Goal: Transaction & Acquisition: Book appointment/travel/reservation

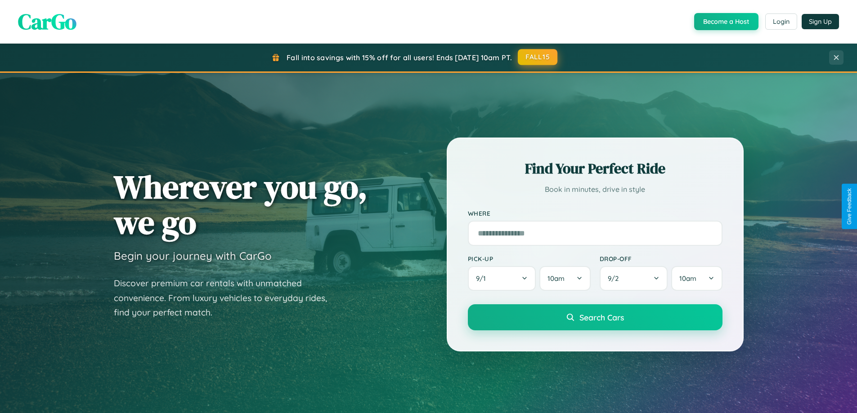
click at [538, 58] on button "FALL15" at bounding box center [538, 57] width 40 height 16
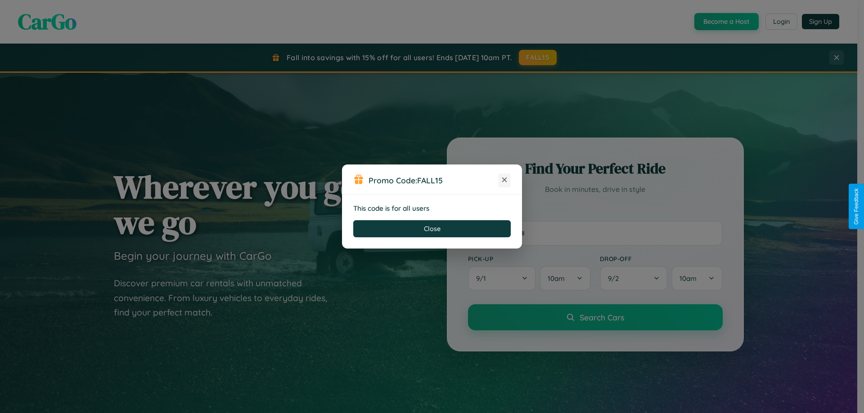
click at [504, 180] on icon at bounding box center [504, 179] width 9 height 9
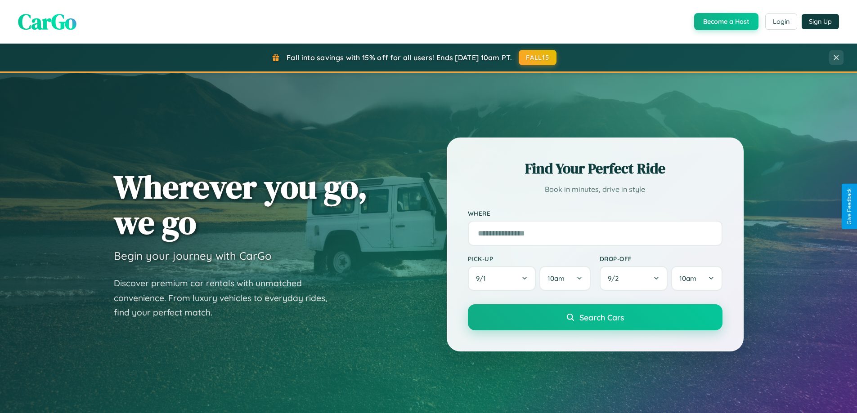
scroll to position [27, 0]
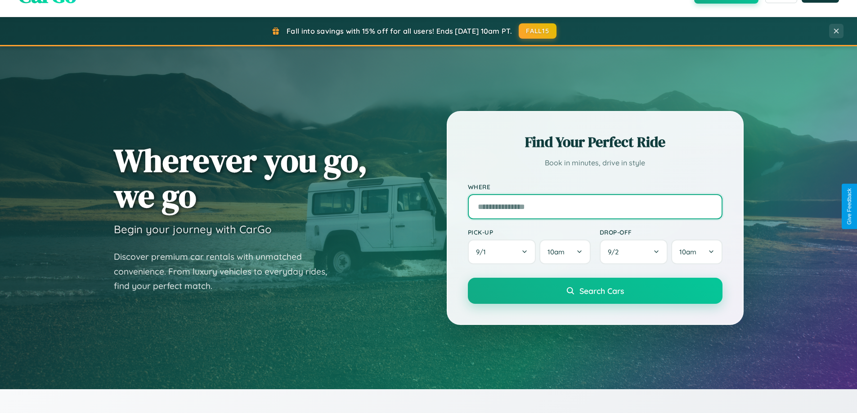
click at [595, 206] on input "text" at bounding box center [595, 206] width 255 height 25
type input "**********"
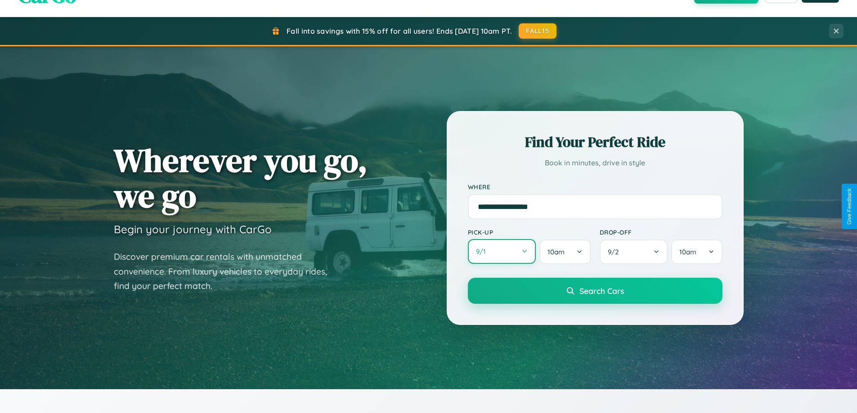
click at [501, 252] on button "9 / 1" at bounding box center [502, 251] width 68 height 25
select select "*"
select select "****"
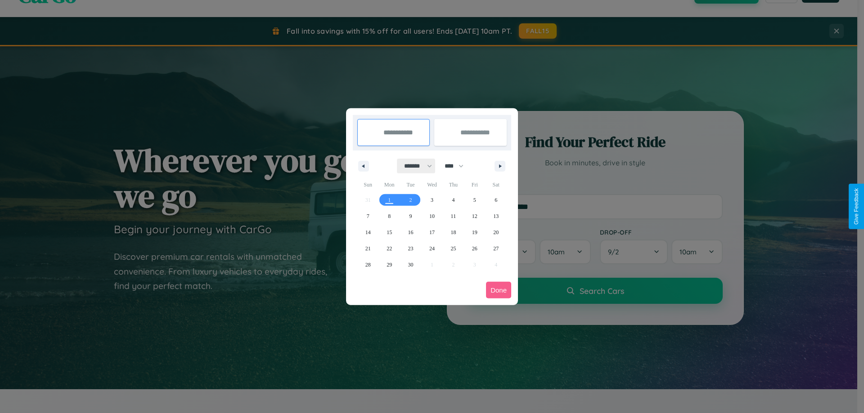
drag, startPoint x: 414, startPoint y: 166, endPoint x: 432, endPoint y: 180, distance: 23.0
click at [414, 166] on select "******* ******** ***** ***** *** **** **** ****** ********* ******* ******** **…" at bounding box center [416, 166] width 38 height 15
select select "*"
drag, startPoint x: 458, startPoint y: 166, endPoint x: 432, endPoint y: 180, distance: 29.8
click at [458, 166] on select "**** **** **** **** **** **** **** **** **** **** **** **** **** **** **** ****…" at bounding box center [453, 166] width 27 height 15
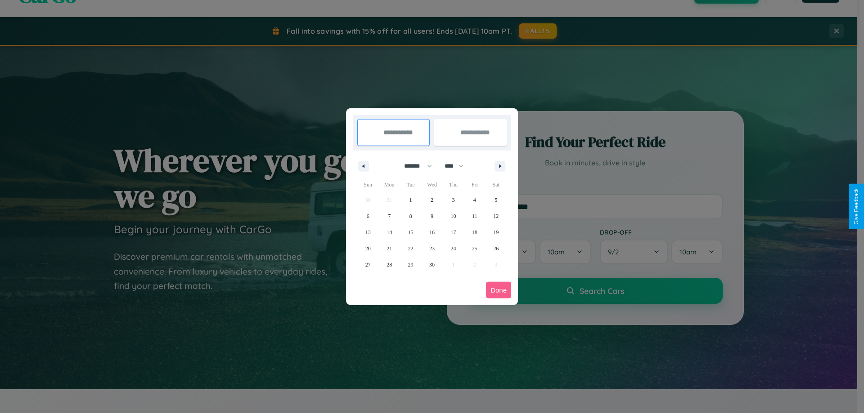
select select "****"
click at [496, 248] on span "25" at bounding box center [495, 249] width 5 height 16
type input "**********"
click at [500, 166] on icon "button" at bounding box center [501, 167] width 4 height 4
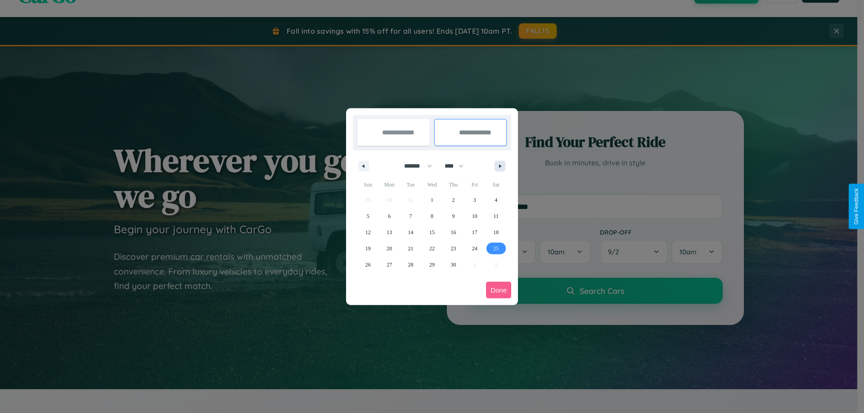
select select "*"
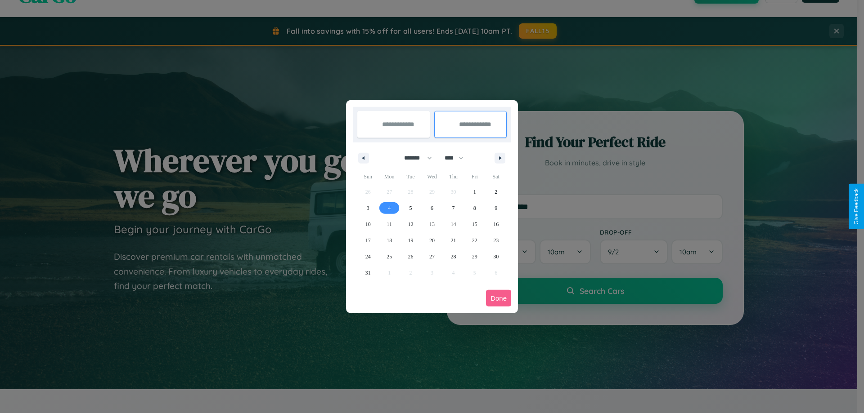
click at [389, 208] on span "4" at bounding box center [389, 208] width 3 height 16
type input "**********"
select select "*"
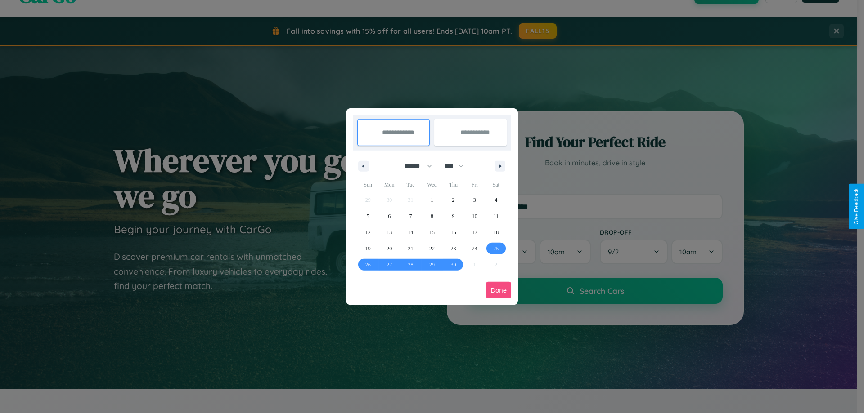
click at [498, 290] on button "Done" at bounding box center [498, 290] width 25 height 17
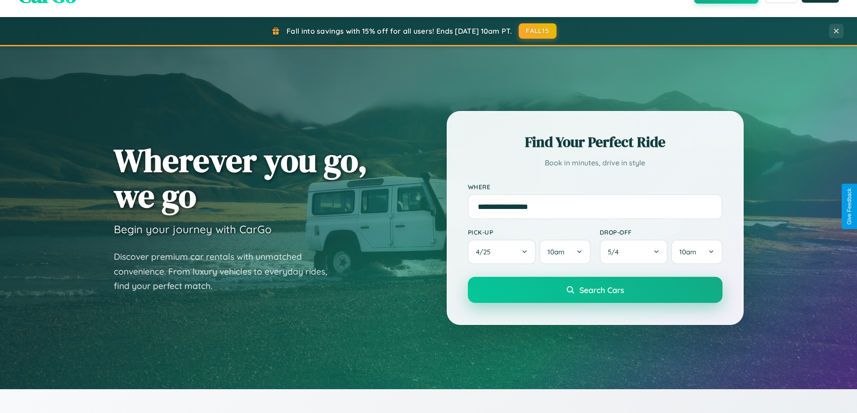
click at [595, 290] on span "Search Cars" at bounding box center [601, 290] width 45 height 10
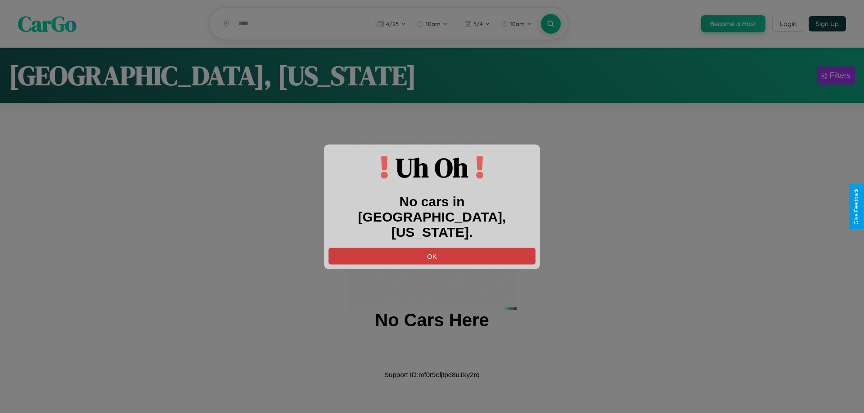
click at [432, 248] on button "OK" at bounding box center [431, 256] width 207 height 17
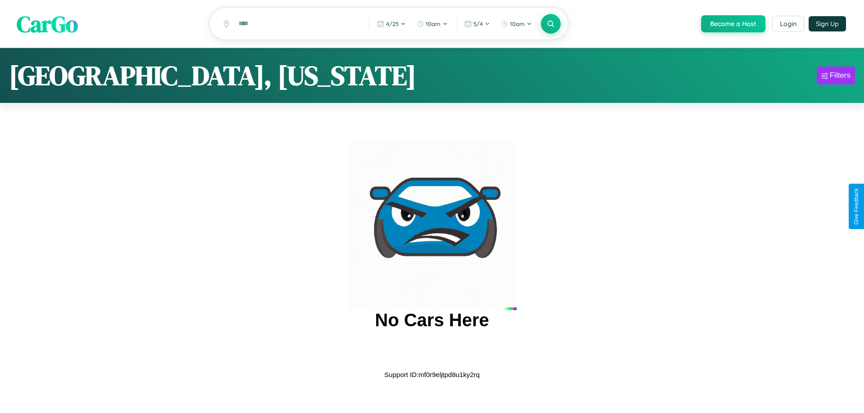
click at [47, 24] on span "CarGo" at bounding box center [47, 23] width 61 height 31
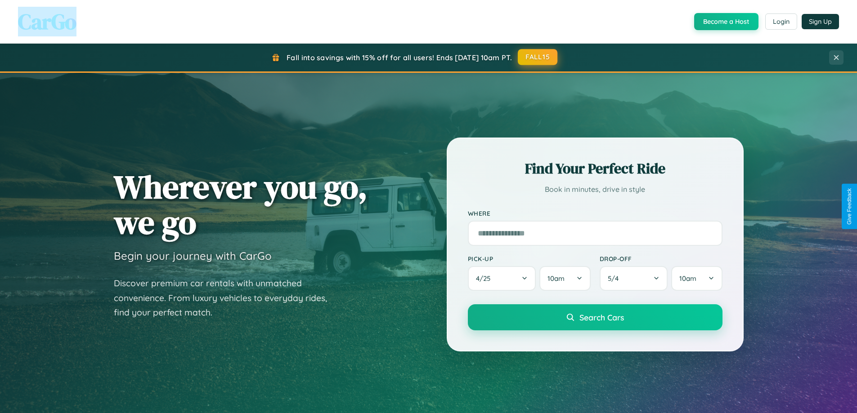
click at [538, 57] on button "FALL15" at bounding box center [538, 57] width 40 height 16
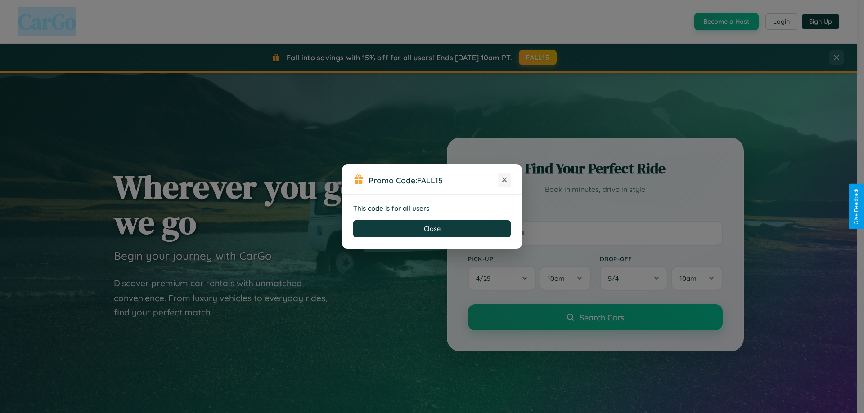
click at [504, 180] on icon at bounding box center [504, 179] width 9 height 9
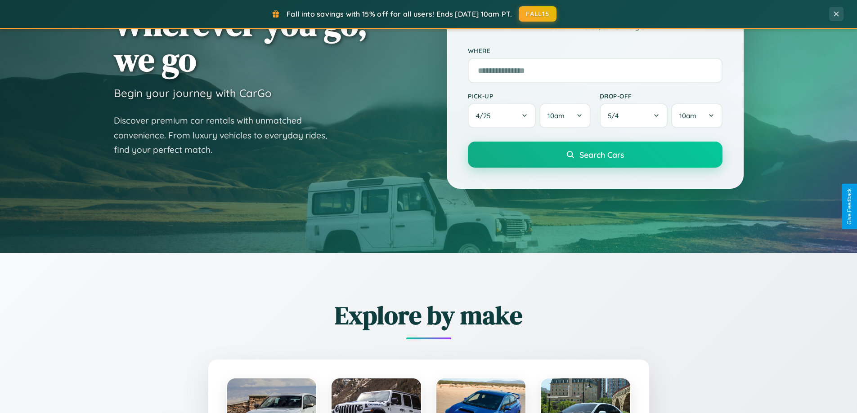
scroll to position [1731, 0]
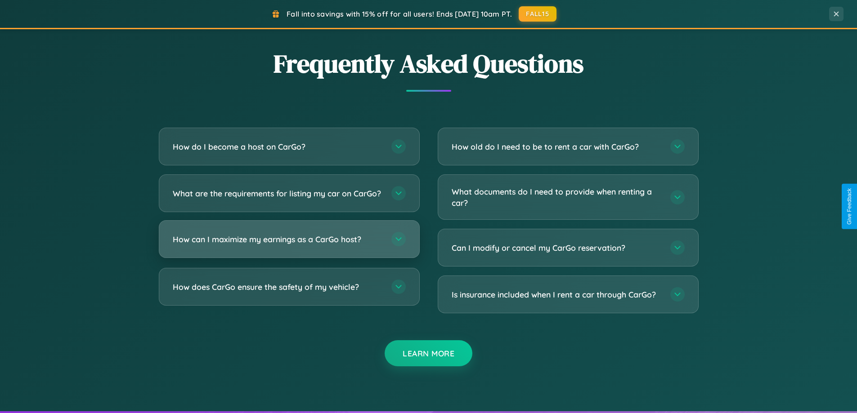
click at [289, 245] on h3 "How can I maximize my earnings as a CarGo host?" at bounding box center [278, 239] width 210 height 11
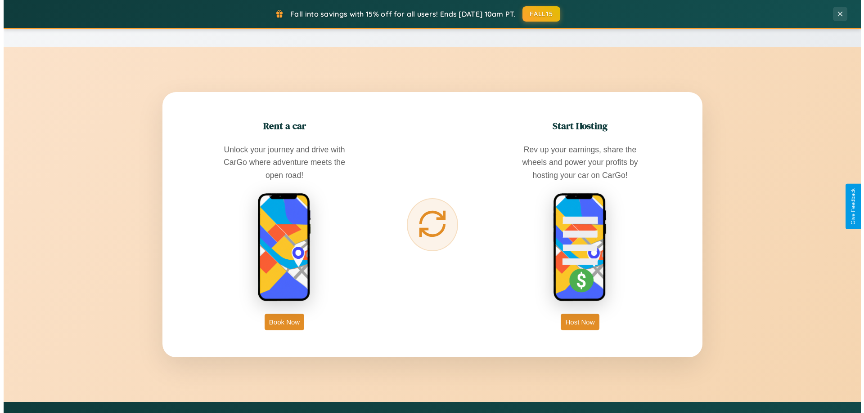
scroll to position [0, 0]
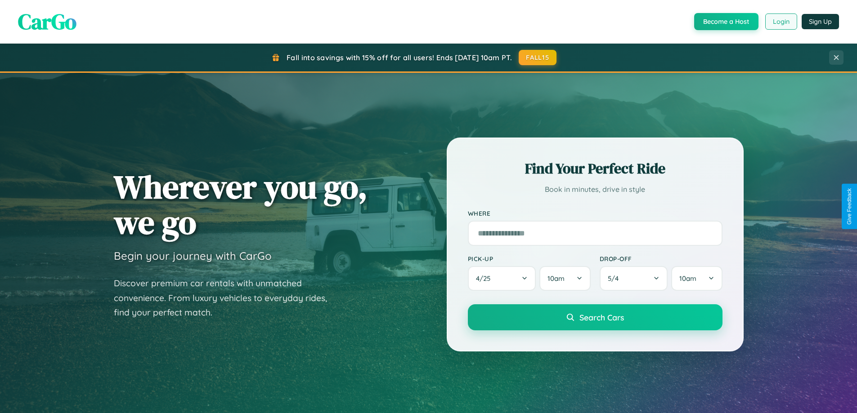
click at [780, 22] on button "Login" at bounding box center [781, 21] width 32 height 16
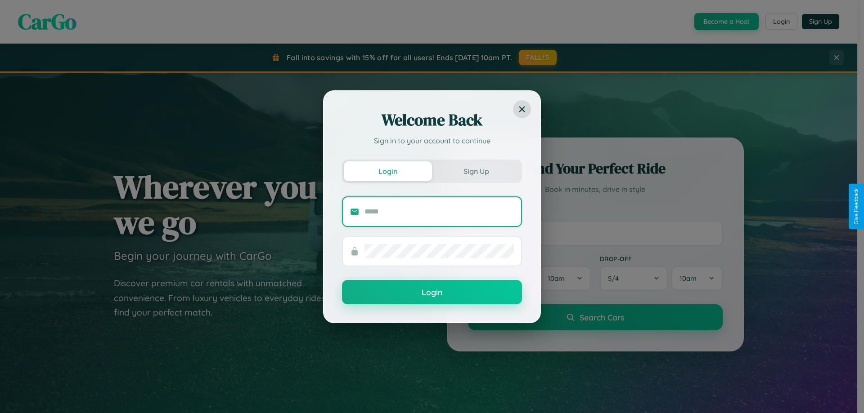
click at [439, 211] on input "text" at bounding box center [438, 212] width 149 height 14
type input "**********"
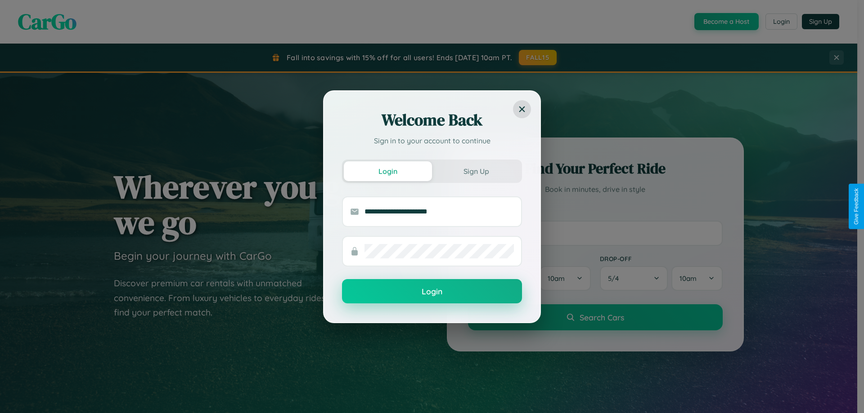
click at [432, 291] on button "Login" at bounding box center [432, 291] width 180 height 24
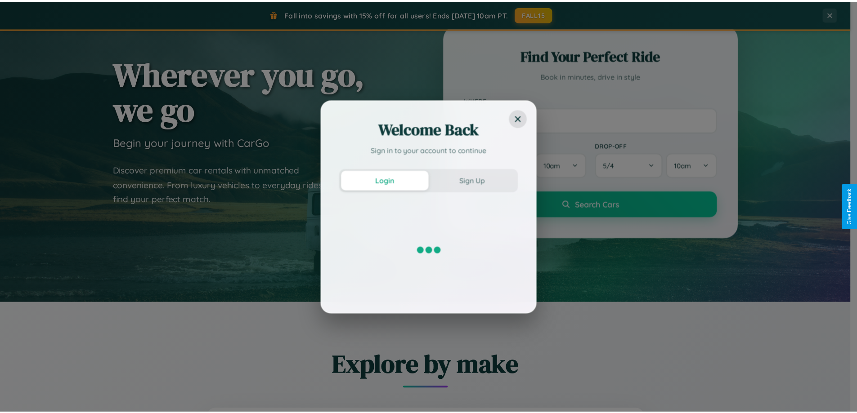
scroll to position [388, 0]
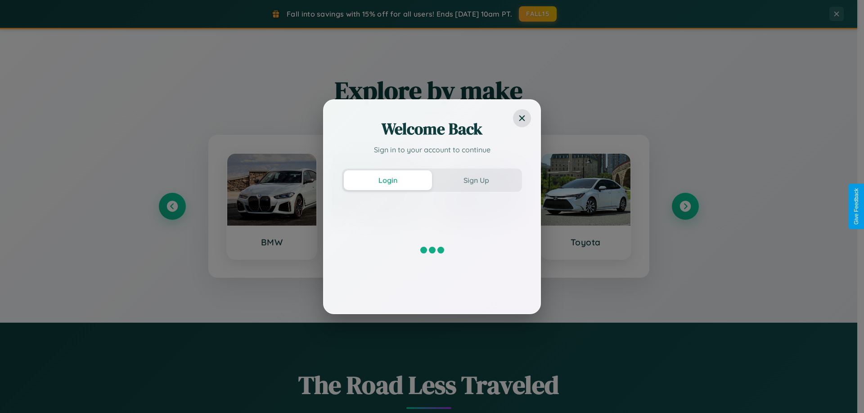
click at [685, 206] on div "Welcome Back Sign in to your account to continue Login Sign Up" at bounding box center [432, 206] width 864 height 413
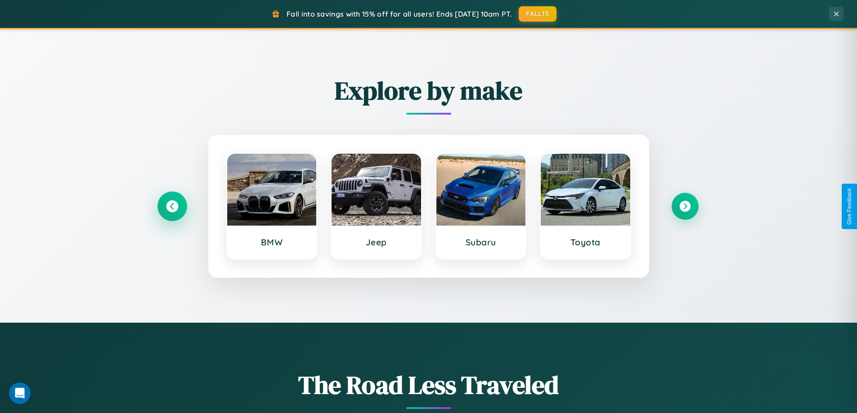
click at [172, 206] on icon at bounding box center [172, 207] width 12 height 12
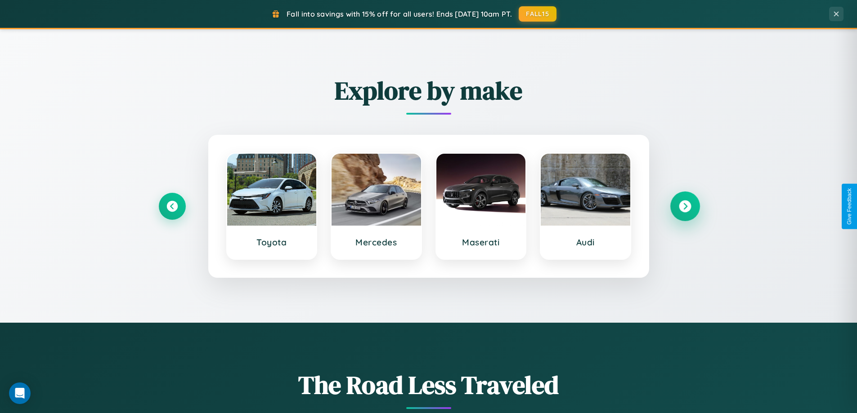
click at [685, 206] on icon at bounding box center [685, 207] width 12 height 12
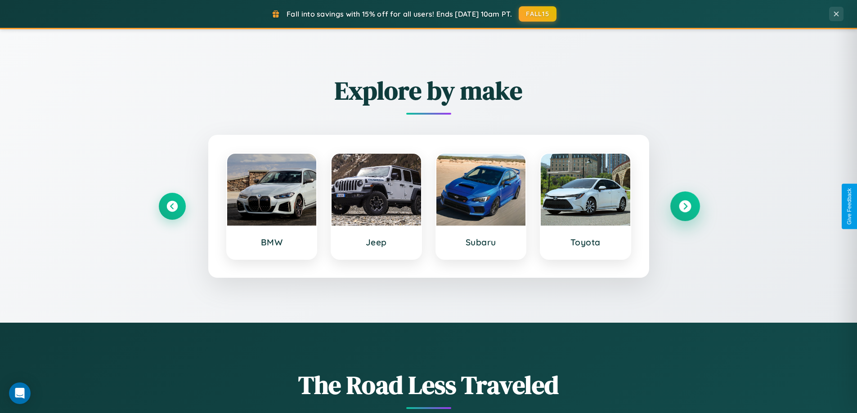
click at [685, 206] on icon at bounding box center [685, 207] width 12 height 12
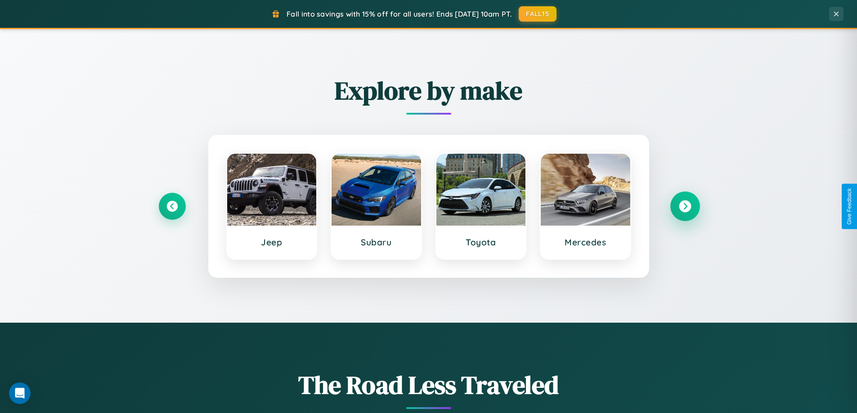
click at [685, 206] on icon at bounding box center [685, 207] width 12 height 12
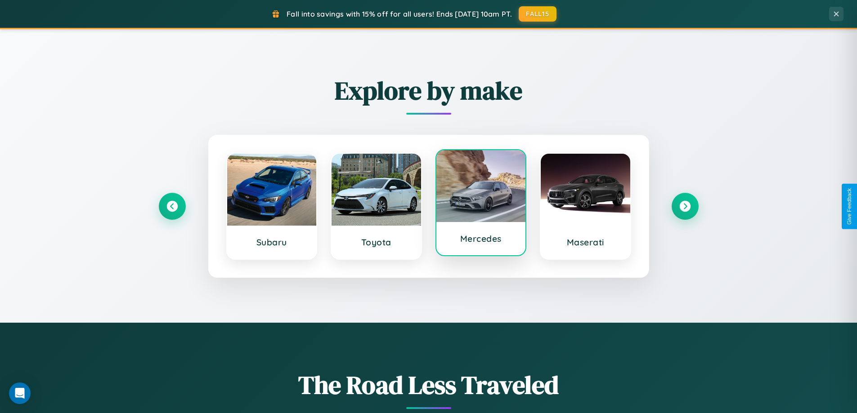
click at [480, 205] on div at bounding box center [481, 186] width 90 height 72
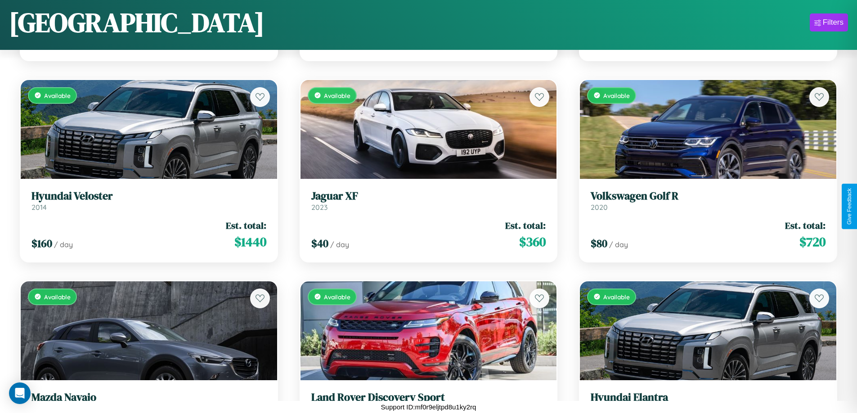
scroll to position [6772, 0]
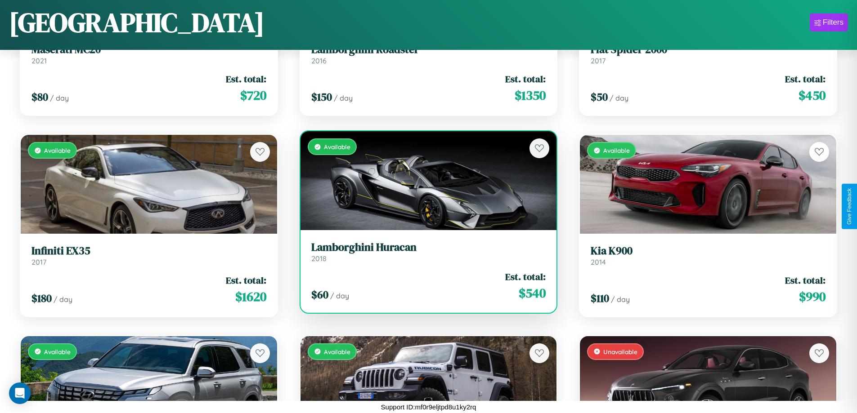
click at [425, 254] on link "Lamborghini Huracan 2018" at bounding box center [428, 252] width 235 height 22
